Goal: Obtain resource: Obtain resource

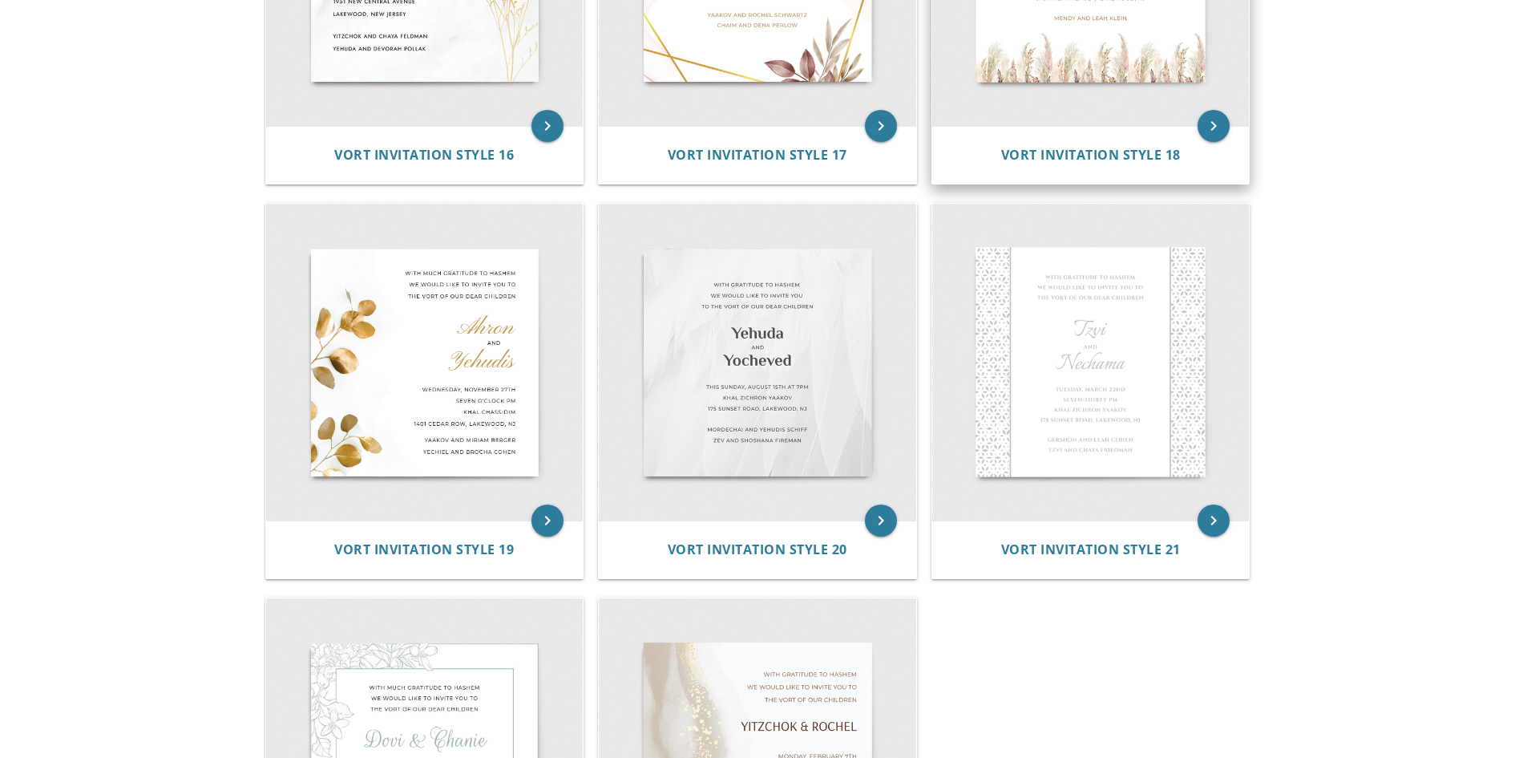
scroll to position [2523, 0]
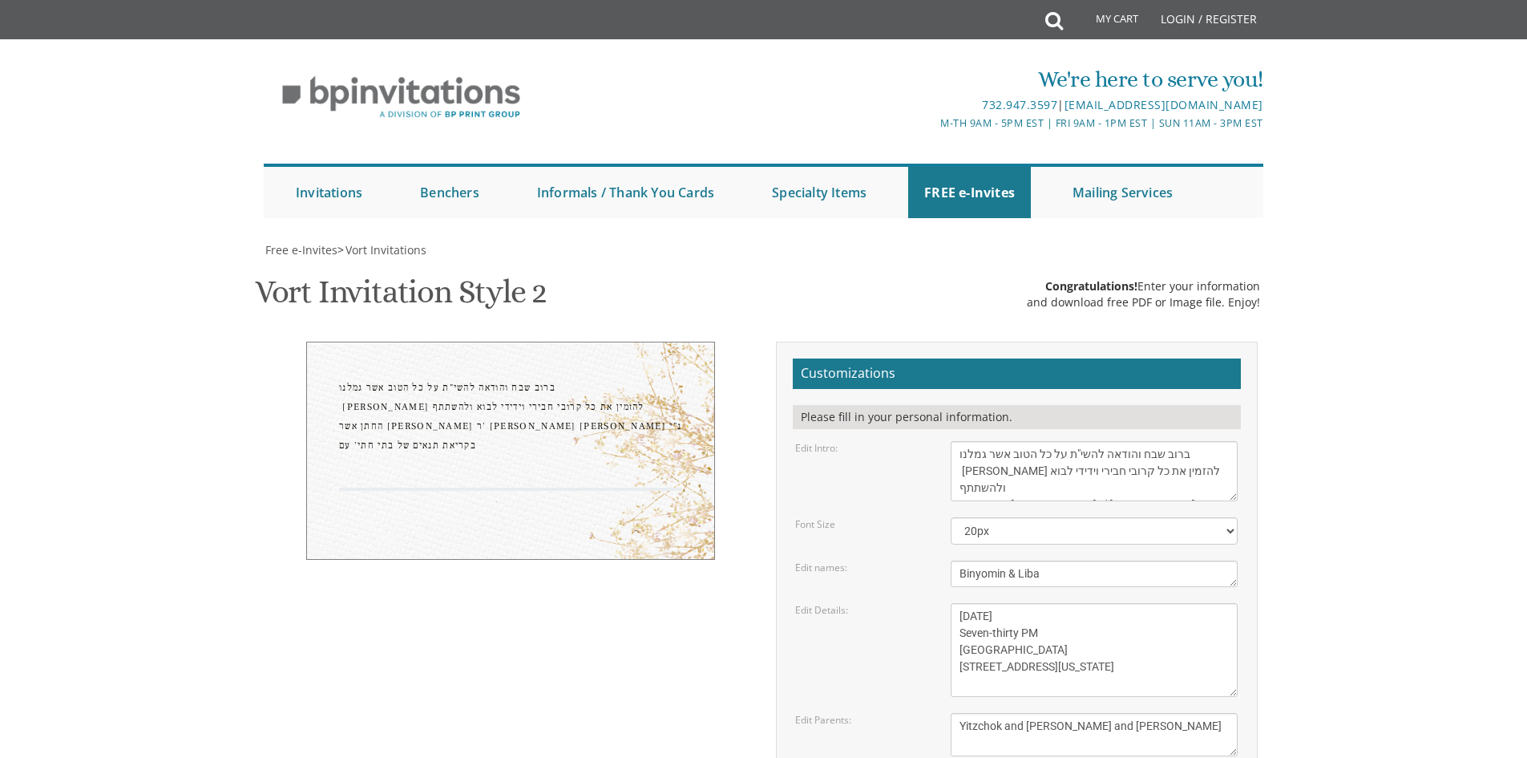
scroll to position [46, 0]
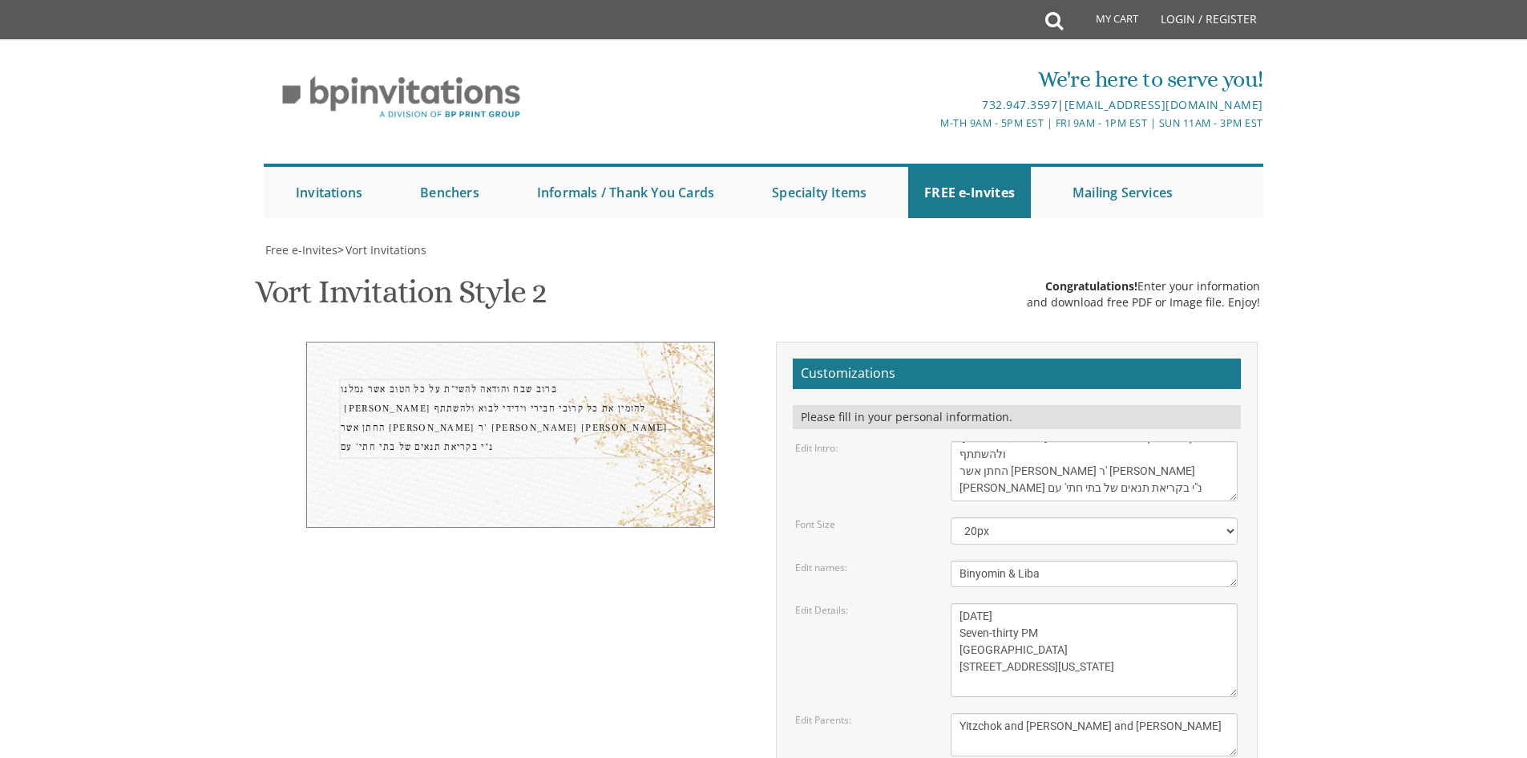
drag, startPoint x: 1159, startPoint y: 460, endPoint x: 1113, endPoint y: 463, distance: 46.6
click at [1113, 463] on textarea "With gratitude to Hashem We would like to invite you to The vort of our children" at bounding box center [1094, 471] width 287 height 60
drag, startPoint x: 977, startPoint y: 458, endPoint x: 1050, endPoint y: 460, distance: 73.0
click at [1050, 460] on textarea "With gratitude to Hashem We would like to invite you to The vort of our children" at bounding box center [1094, 471] width 287 height 60
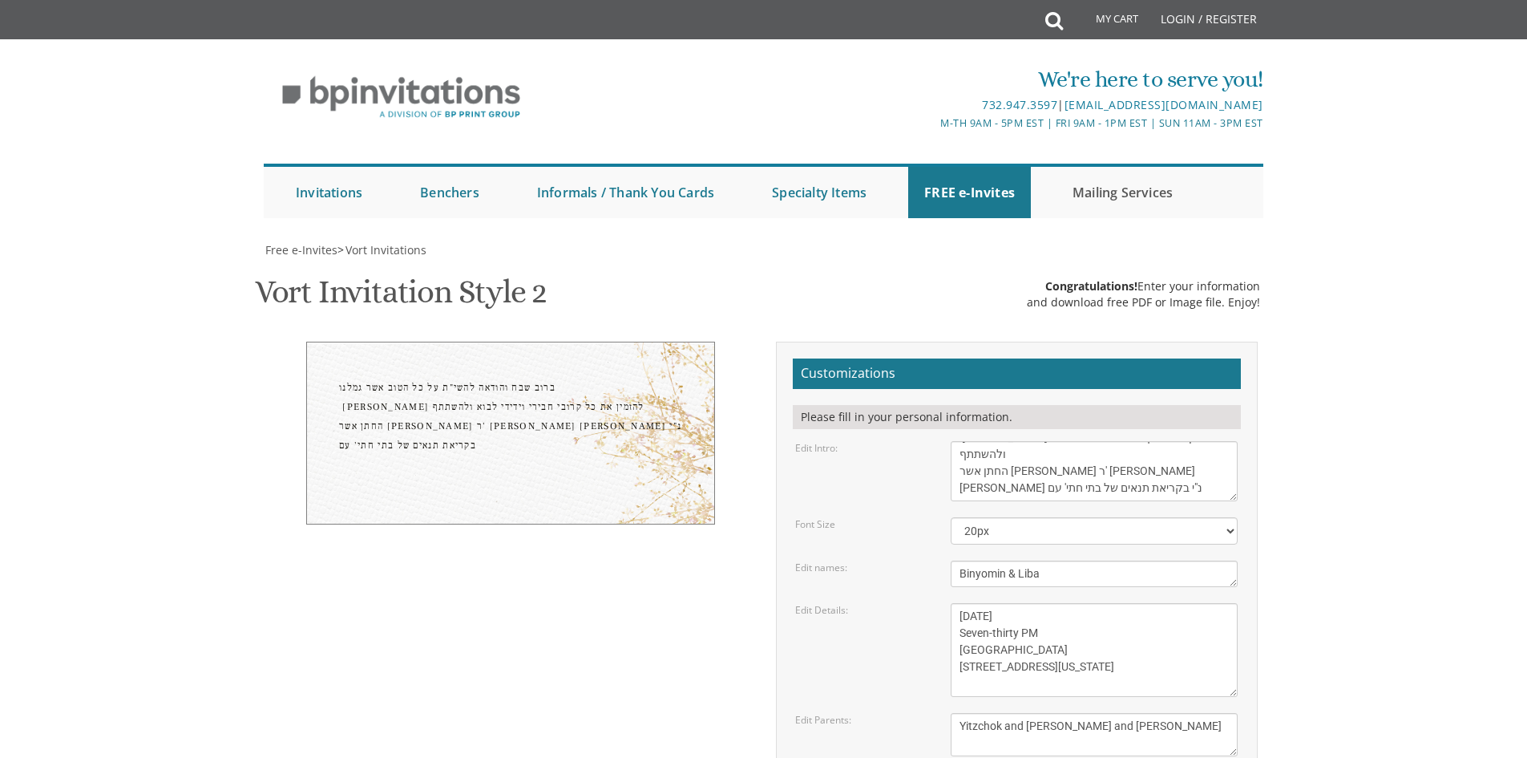
scroll to position [0, 0]
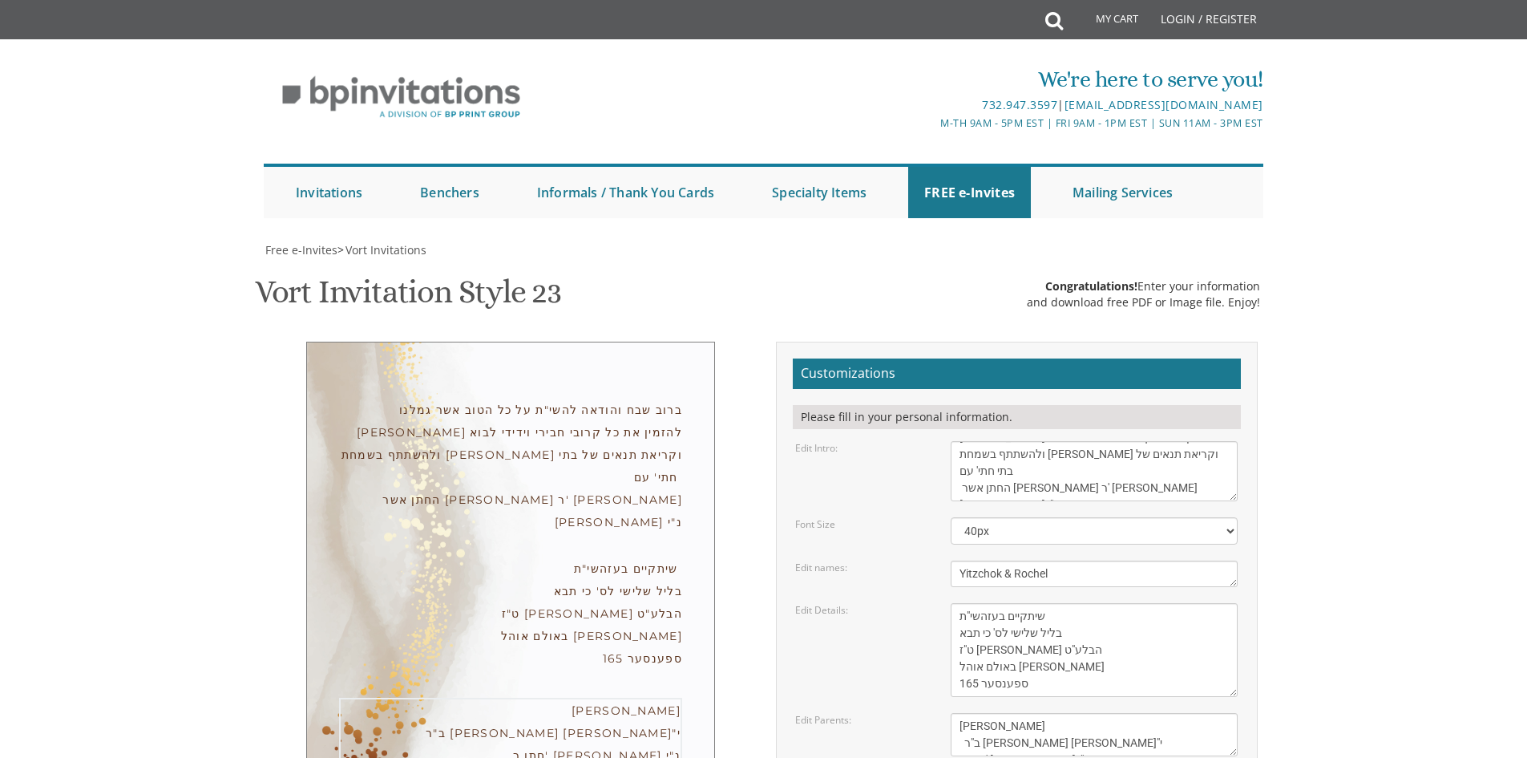
drag, startPoint x: 1065, startPoint y: 325, endPoint x: 955, endPoint y: 327, distance: 110.6
click at [955, 713] on textarea "Yitzchok and [PERSON_NAME] and [PERSON_NAME]" at bounding box center [1094, 734] width 287 height 43
click at [1003, 441] on textarea "With gratitude to Hashem We would like to invite you to The vort of our children" at bounding box center [1094, 471] width 287 height 60
click at [973, 603] on textarea "[DATE] Seven-thirty PM [GEOGRAPHIC_DATA] [STREET_ADDRESS][US_STATE]" at bounding box center [1094, 650] width 287 height 94
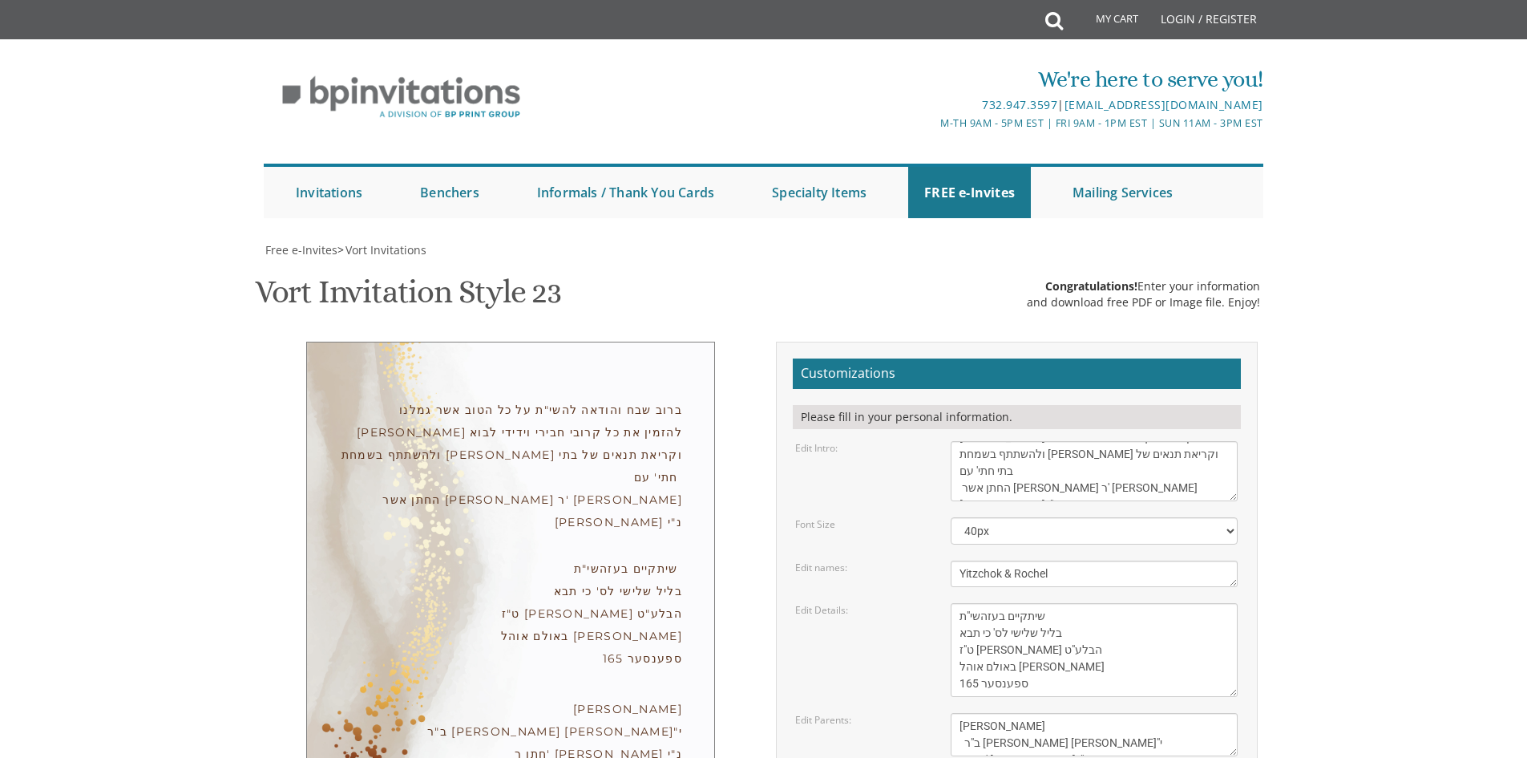
click at [988, 713] on textarea "Yitzchok and [PERSON_NAME] and [PERSON_NAME]" at bounding box center [1094, 734] width 287 height 43
click at [1001, 603] on textarea "[DATE] Seven-thirty PM [GEOGRAPHIC_DATA] [STREET_ADDRESS][US_STATE]" at bounding box center [1094, 650] width 287 height 94
